Goal: Task Accomplishment & Management: Complete application form

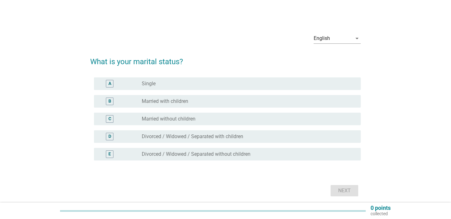
click at [213, 86] on div "radio_button_unchecked Single" at bounding box center [246, 83] width 209 height 6
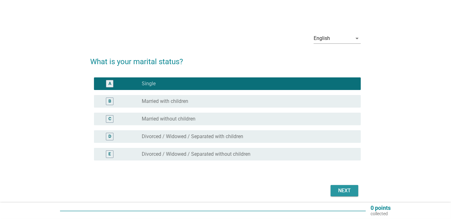
click at [343, 188] on div "Next" at bounding box center [345, 191] width 18 height 8
click at [346, 190] on div "Next" at bounding box center [345, 191] width 18 height 8
click at [358, 40] on icon "arrow_drop_down" at bounding box center [357, 39] width 8 height 8
click at [386, 39] on div "English arrow_drop_down What is your marital status? A radio_button_checked [DE…" at bounding box center [225, 113] width 421 height 180
